Goal: Information Seeking & Learning: Learn about a topic

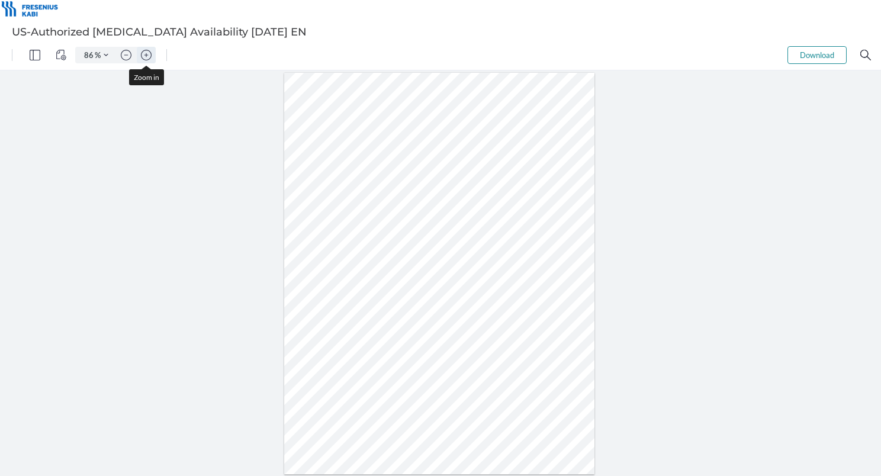
click at [147, 56] on img "Zoom in" at bounding box center [146, 55] width 11 height 11
type input "161"
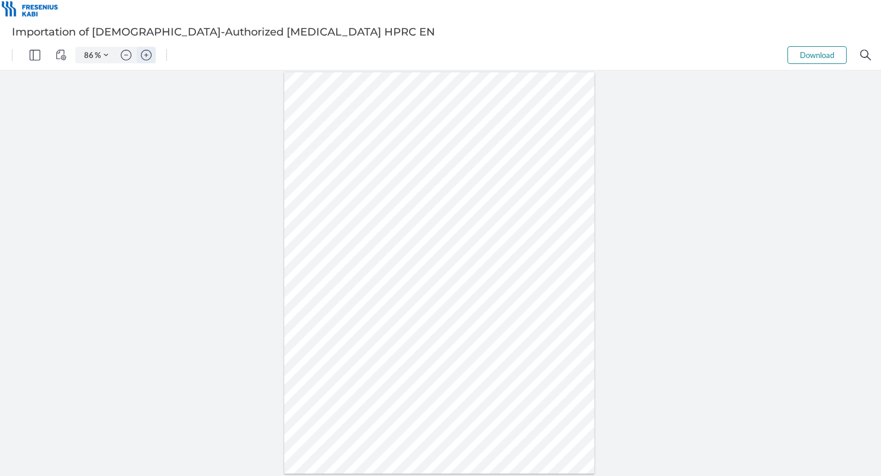
click at [146, 53] on img "Zoom in" at bounding box center [146, 55] width 11 height 11
type input "136"
type input "2"
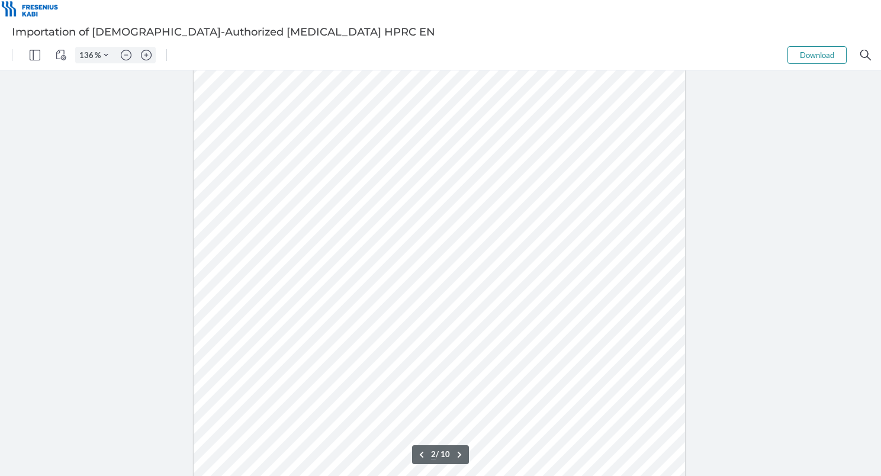
scroll to position [710, 0]
